Goal: Task Accomplishment & Management: Complete application form

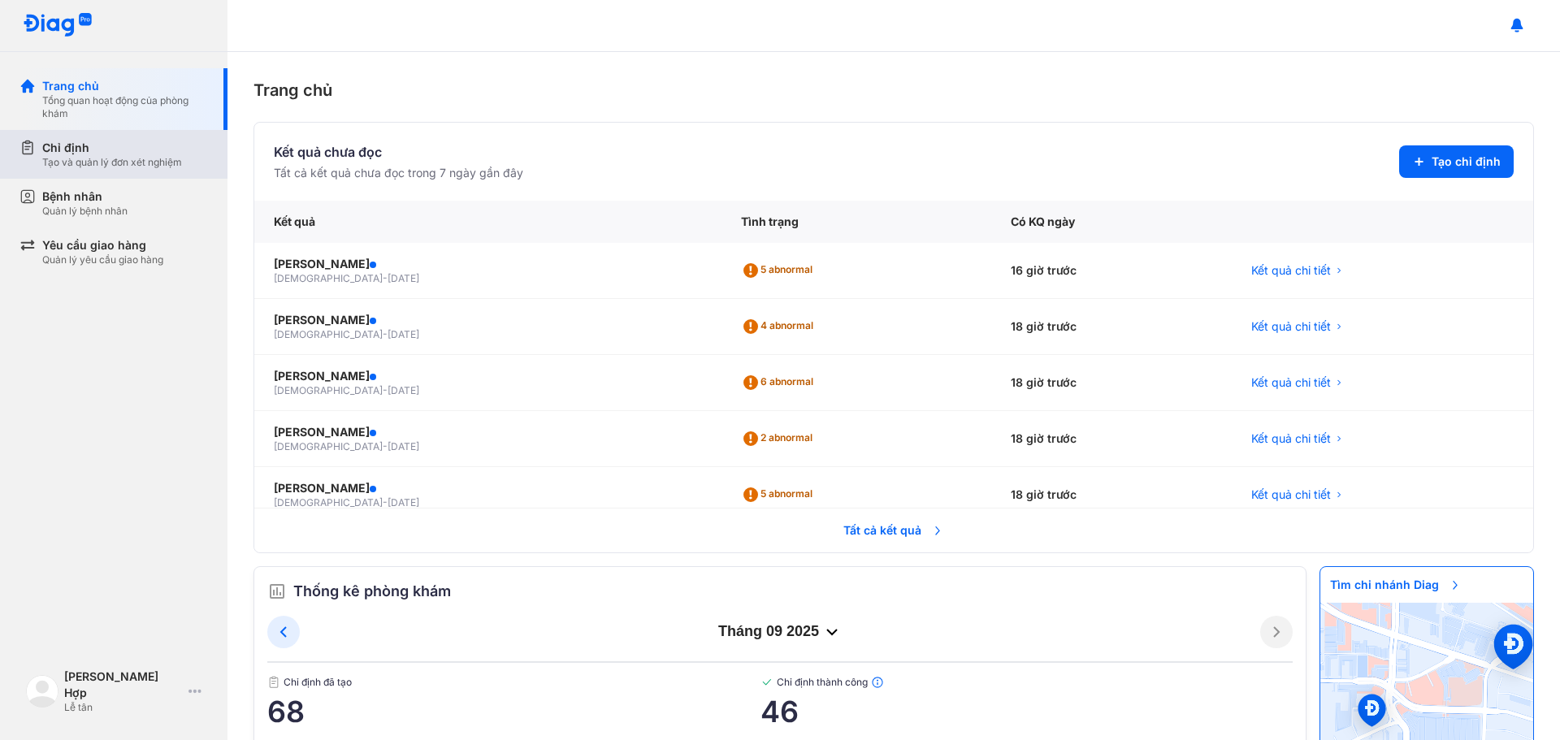
click at [167, 157] on div "Tạo và quản lý đơn xét nghiệm" at bounding box center [112, 162] width 140 height 13
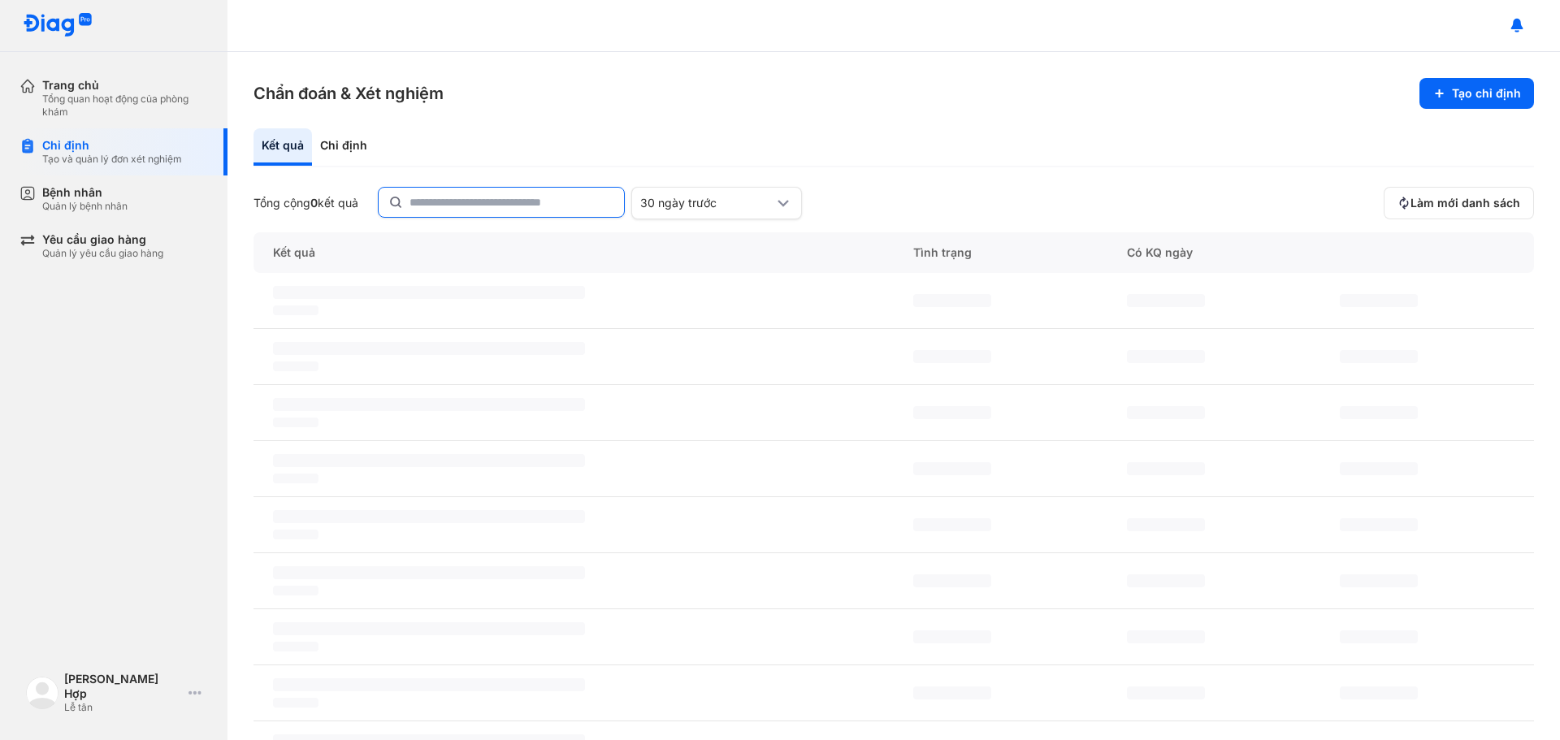
click at [446, 202] on input "text" at bounding box center [512, 202] width 205 height 29
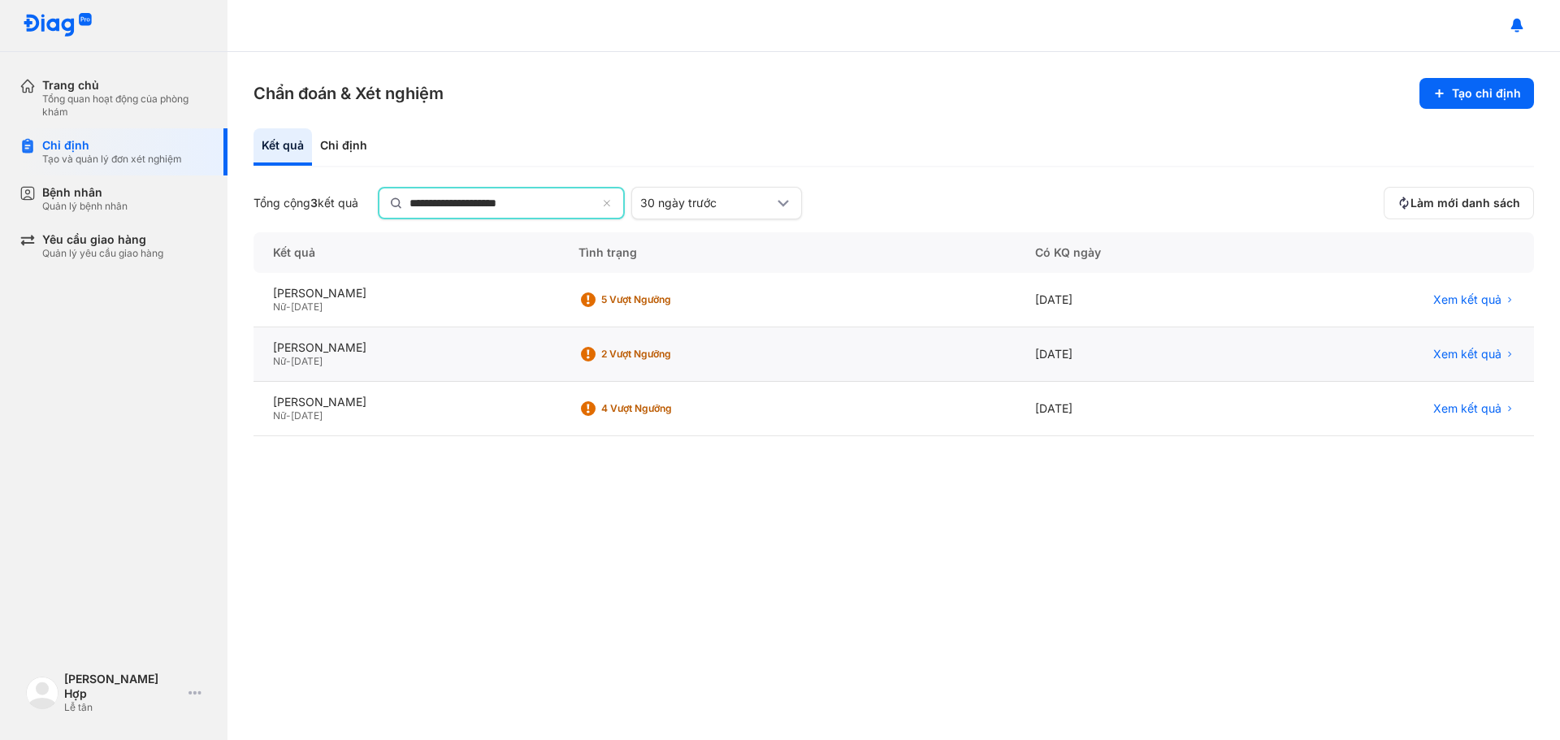
type input "**********"
click at [375, 358] on div "Nữ - [DATE]" at bounding box center [406, 363] width 267 height 13
